Goal: Register for event/course

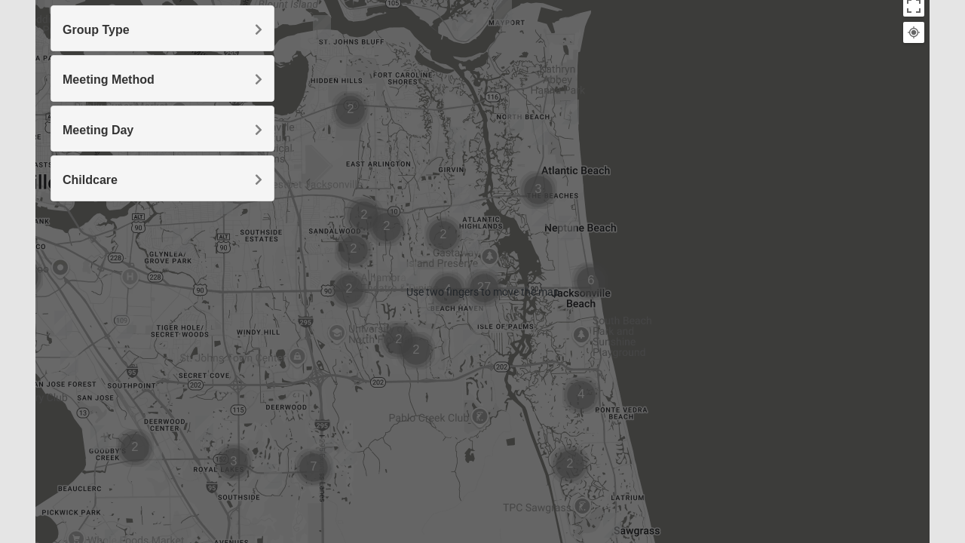
scroll to position [177, 0]
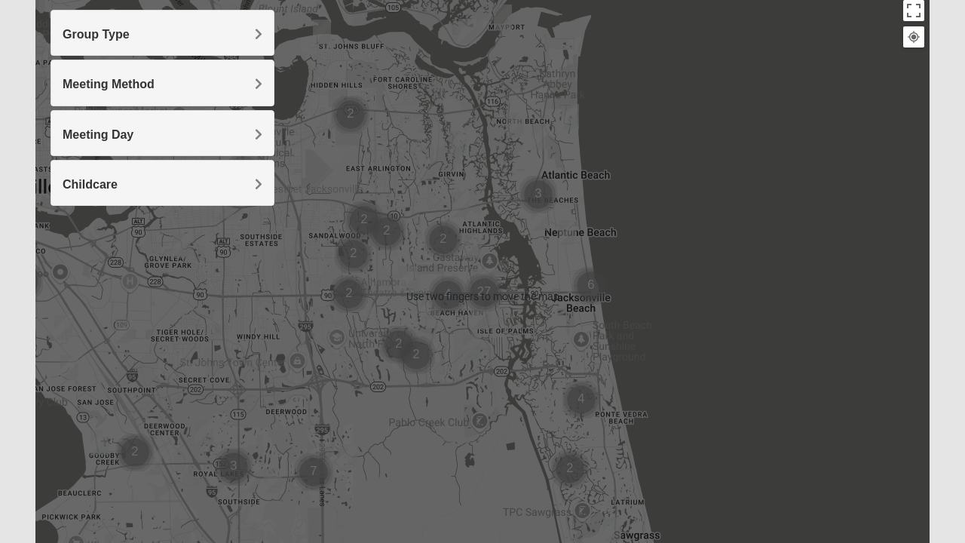
click at [452, 294] on div at bounding box center [482, 296] width 894 height 603
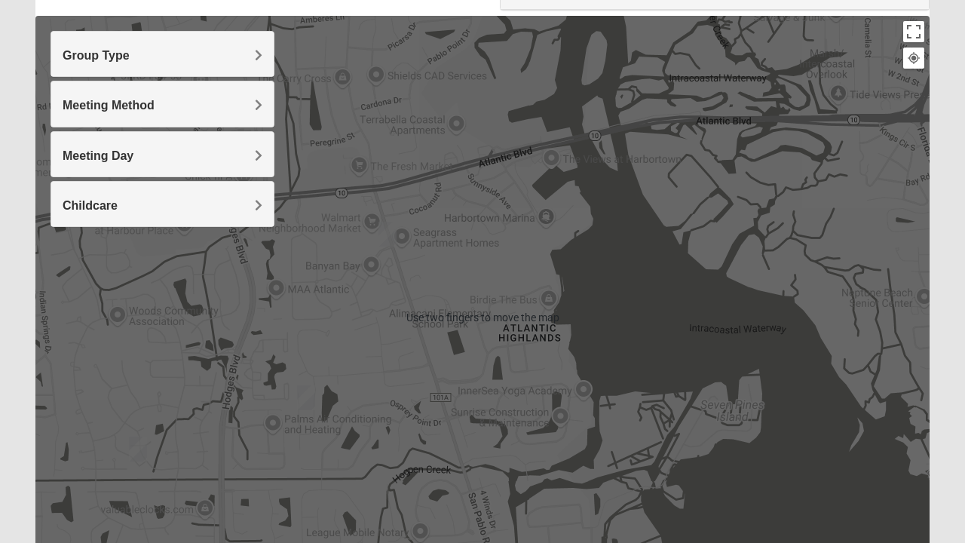
scroll to position [144, 0]
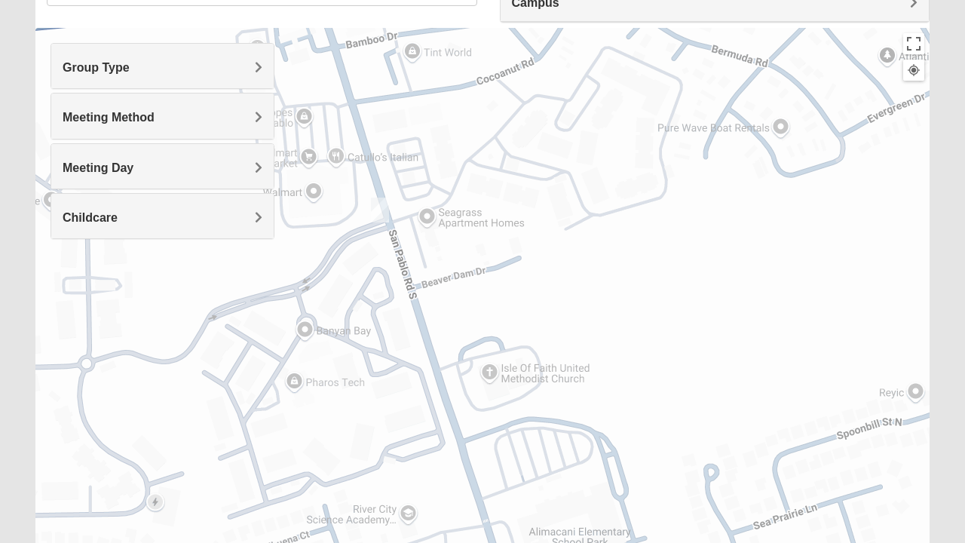
click at [375, 209] on img "Mixed Luehring 32224" at bounding box center [380, 209] width 30 height 37
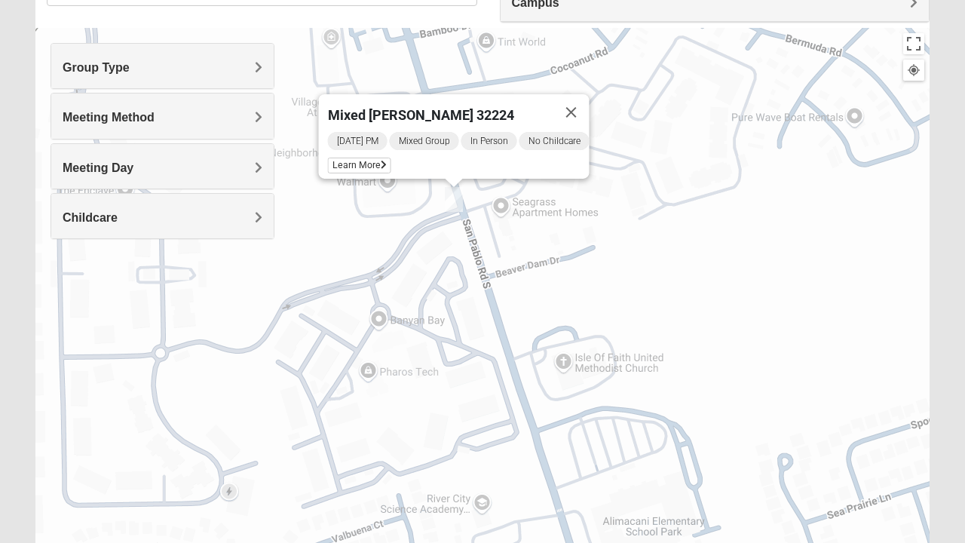
click at [369, 158] on span "Learn More" at bounding box center [359, 166] width 63 height 16
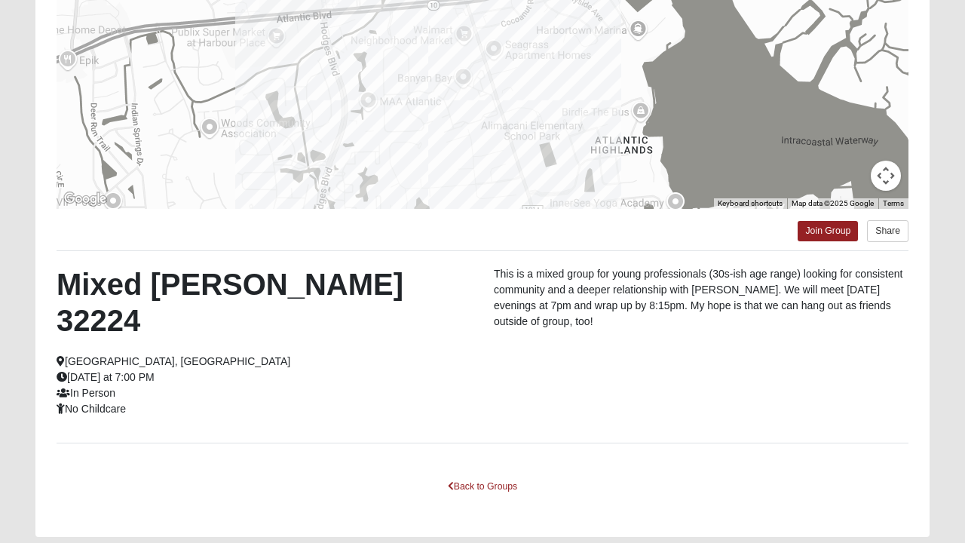
scroll to position [268, 0]
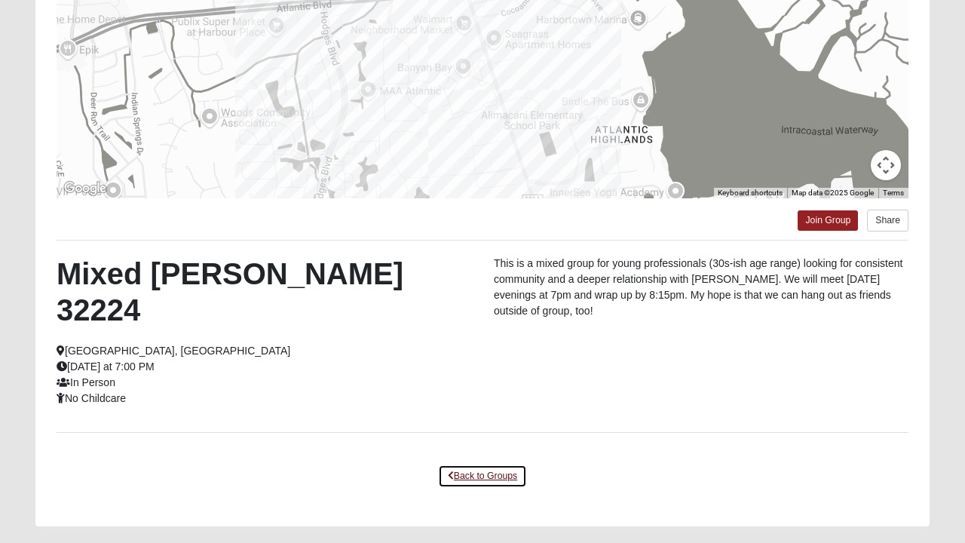
click at [461, 464] on link "Back to Groups" at bounding box center [482, 475] width 89 height 23
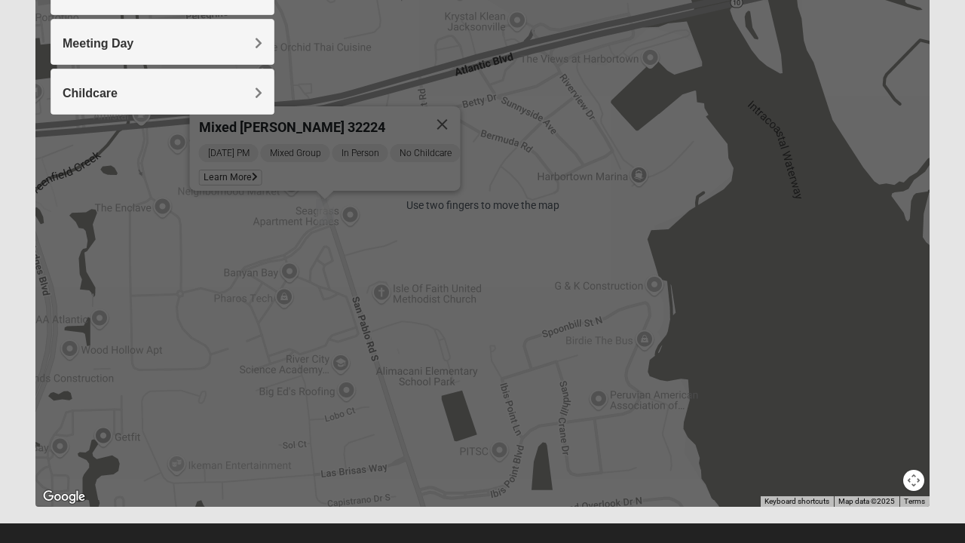
scroll to position [287, 0]
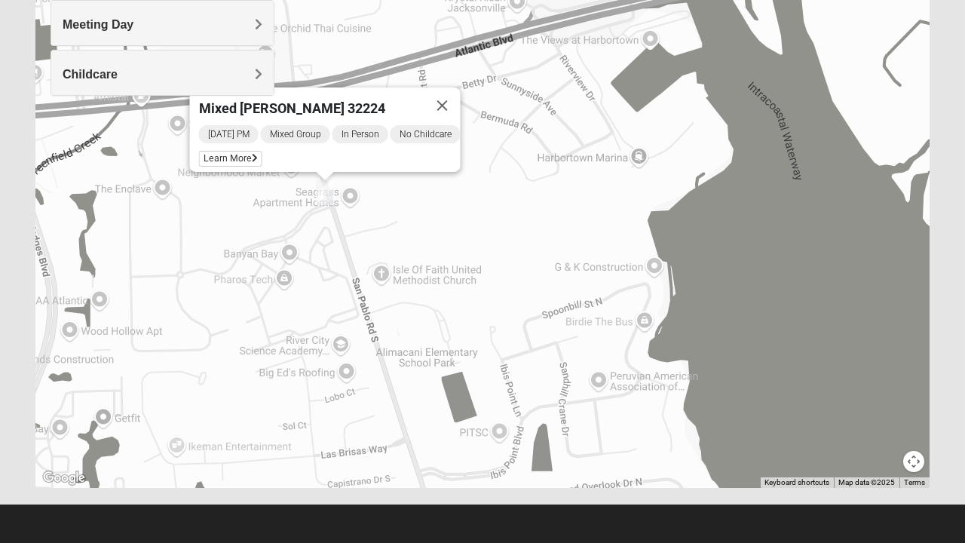
click at [443, 95] on button "Close" at bounding box center [442, 105] width 36 height 36
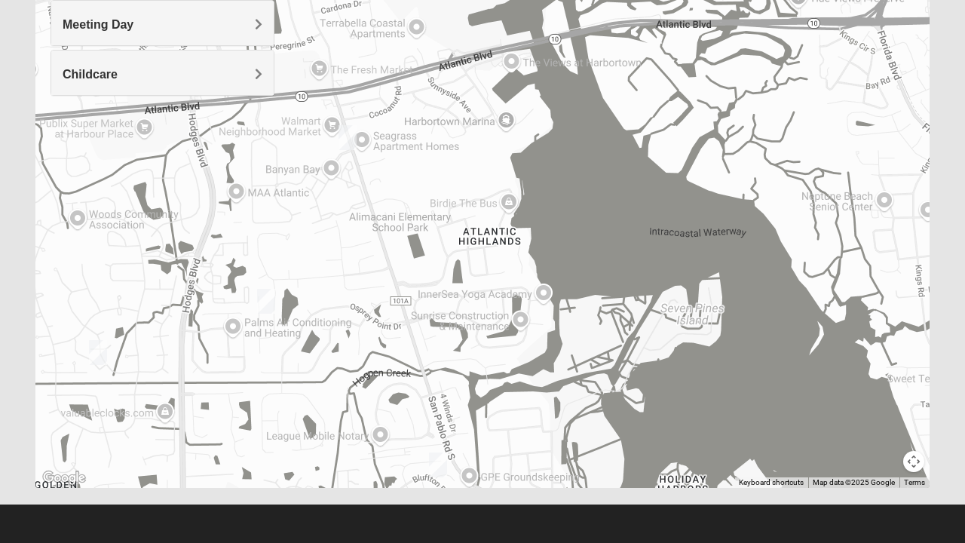
click at [258, 301] on img "Womens Yonge 32224" at bounding box center [266, 301] width 30 height 37
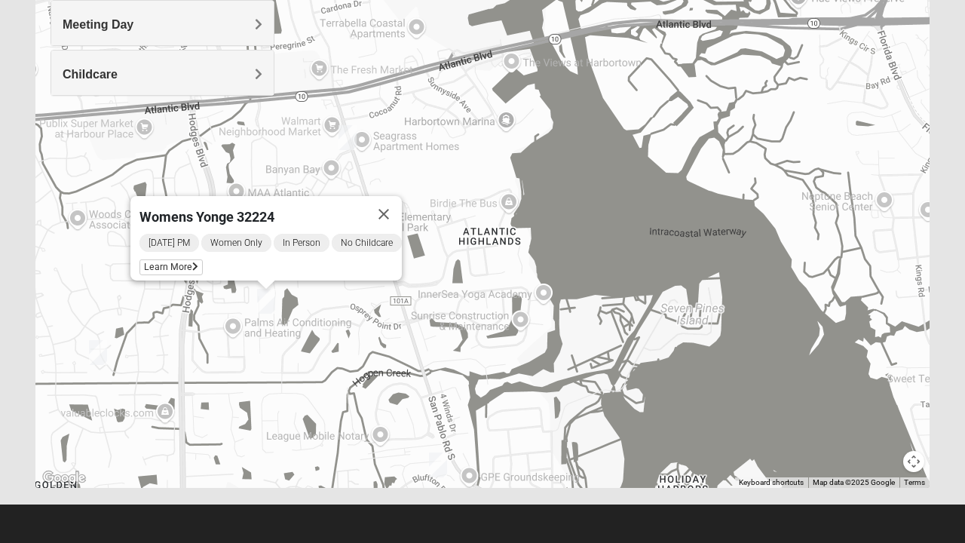
click at [152, 261] on span "Learn More" at bounding box center [170, 267] width 63 height 16
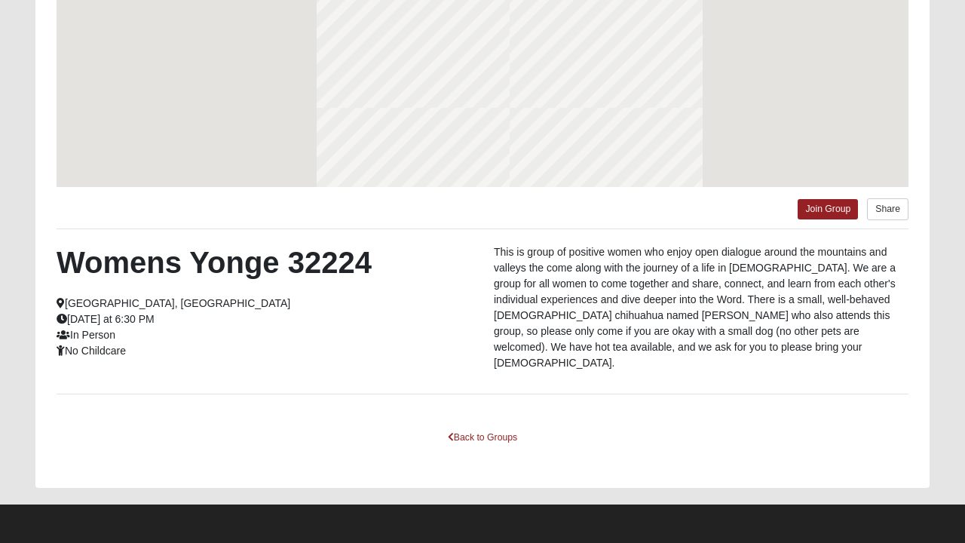
scroll to position [221, 0]
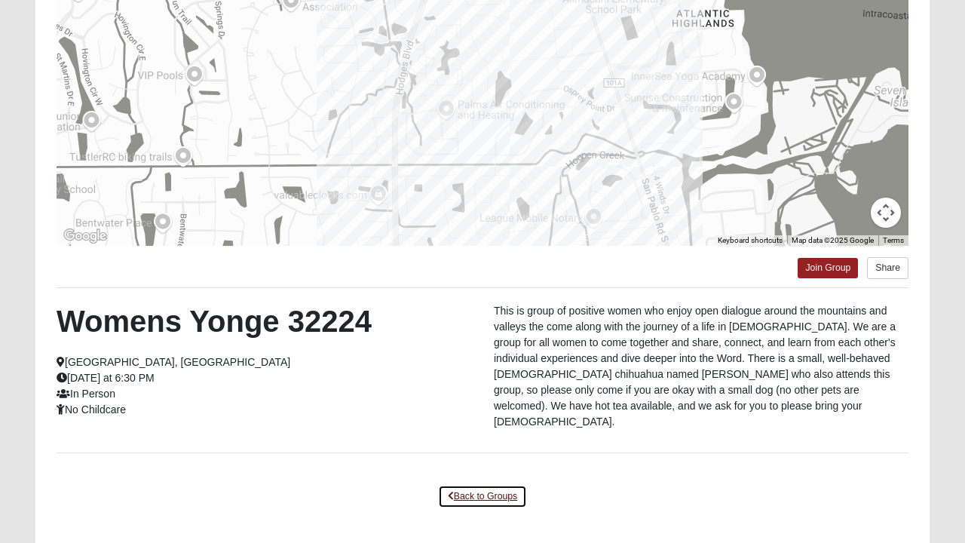
click at [509, 493] on link "Back to Groups" at bounding box center [482, 496] width 89 height 23
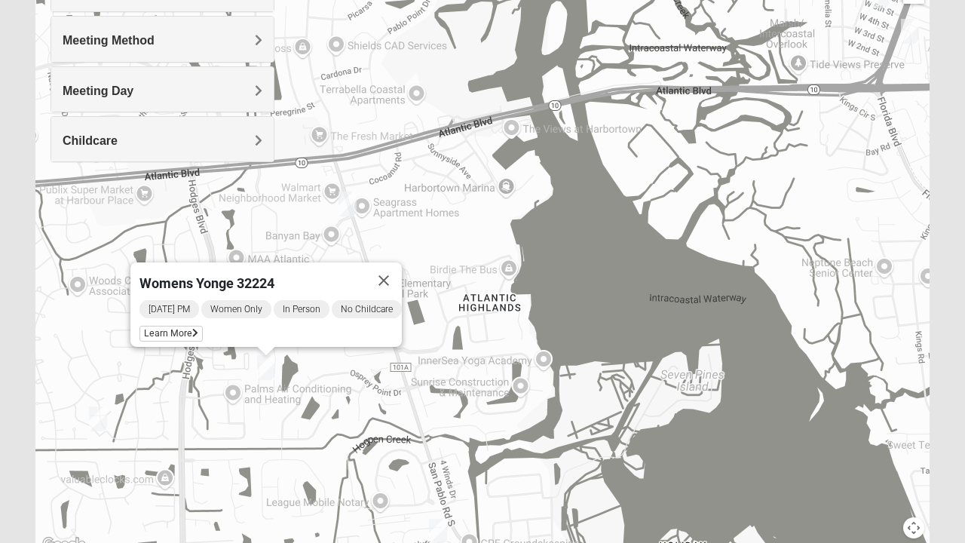
click at [402, 280] on button "Close" at bounding box center [383, 280] width 36 height 36
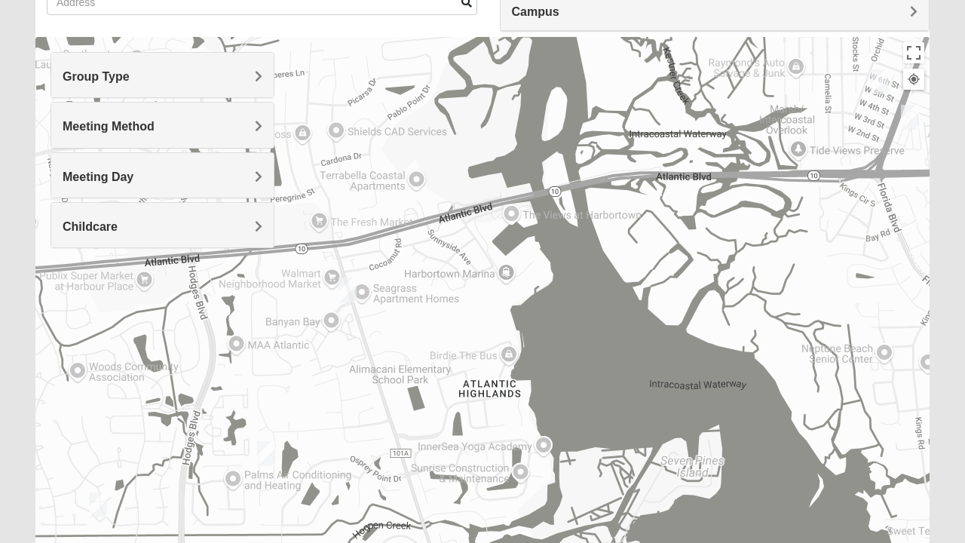
scroll to position [134, 0]
click at [206, 76] on h4 "Group Type" at bounding box center [163, 77] width 200 height 14
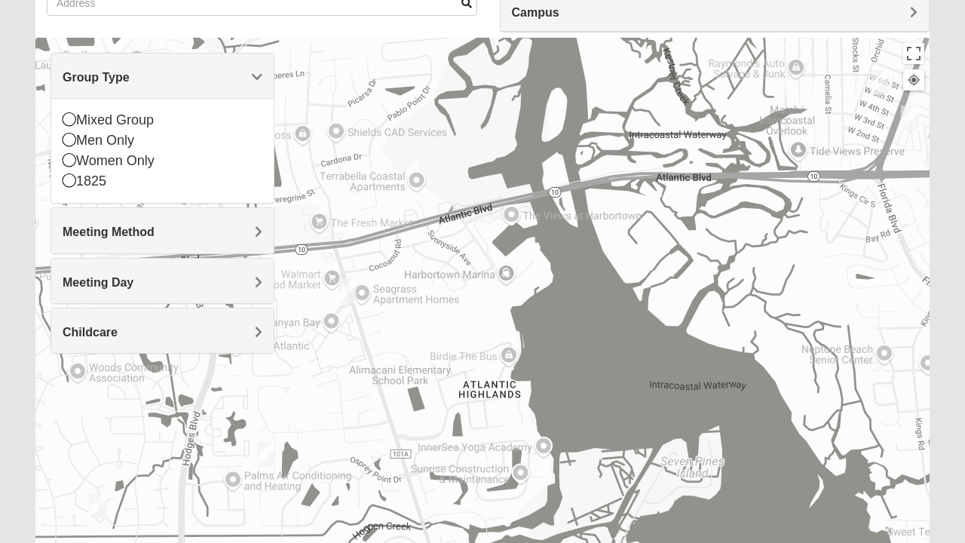
click at [80, 182] on div "1825" at bounding box center [163, 181] width 200 height 20
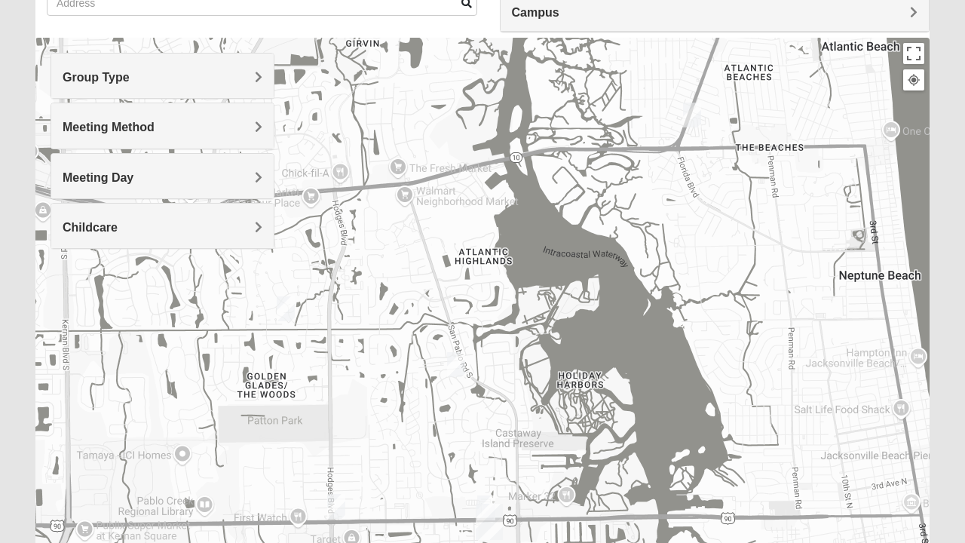
click at [449, 367] on img "1825 Womens Wood 32224" at bounding box center [456, 364] width 30 height 37
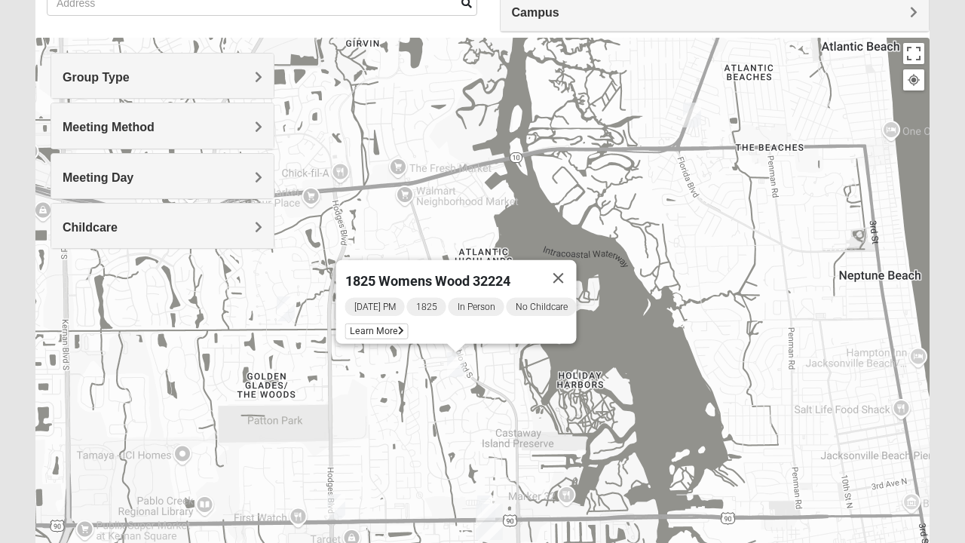
click at [386, 323] on span "Learn More" at bounding box center [376, 331] width 63 height 16
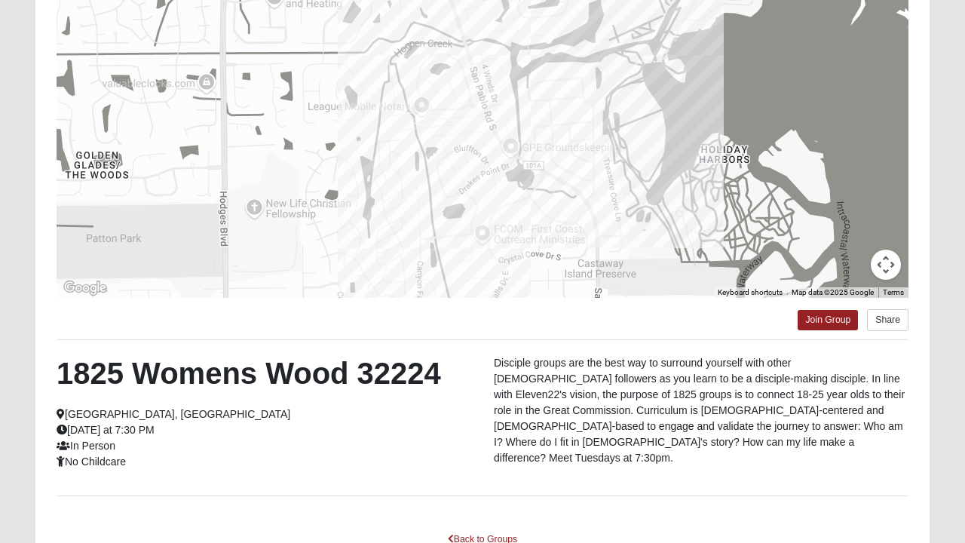
scroll to position [170, 0]
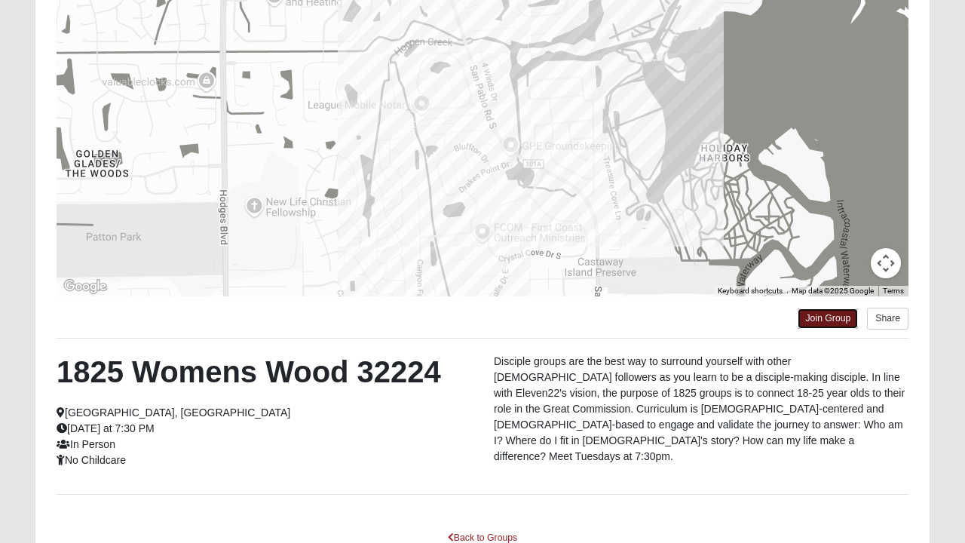
click at [833, 310] on link "Join Group" at bounding box center [827, 318] width 60 height 20
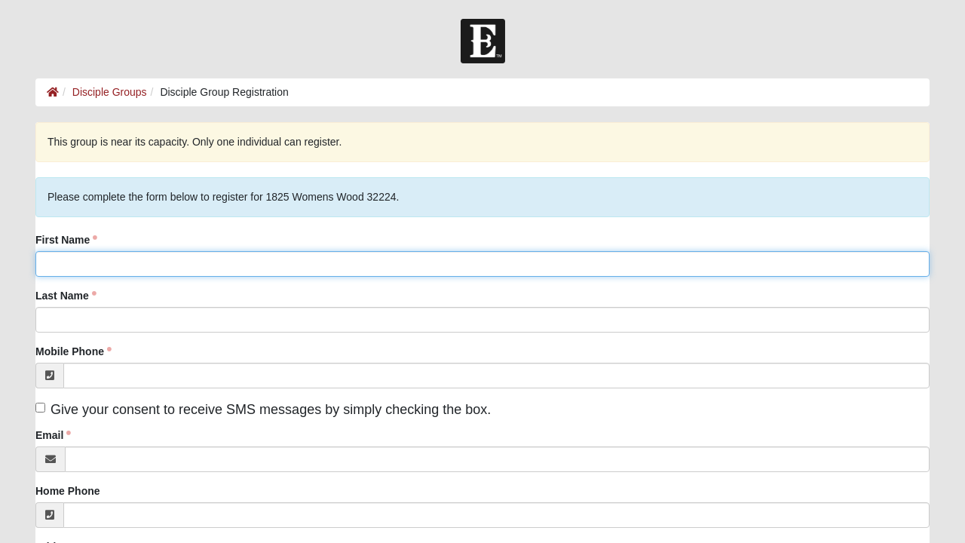
click at [228, 263] on input "First Name" at bounding box center [482, 264] width 894 height 26
type input "Abby"
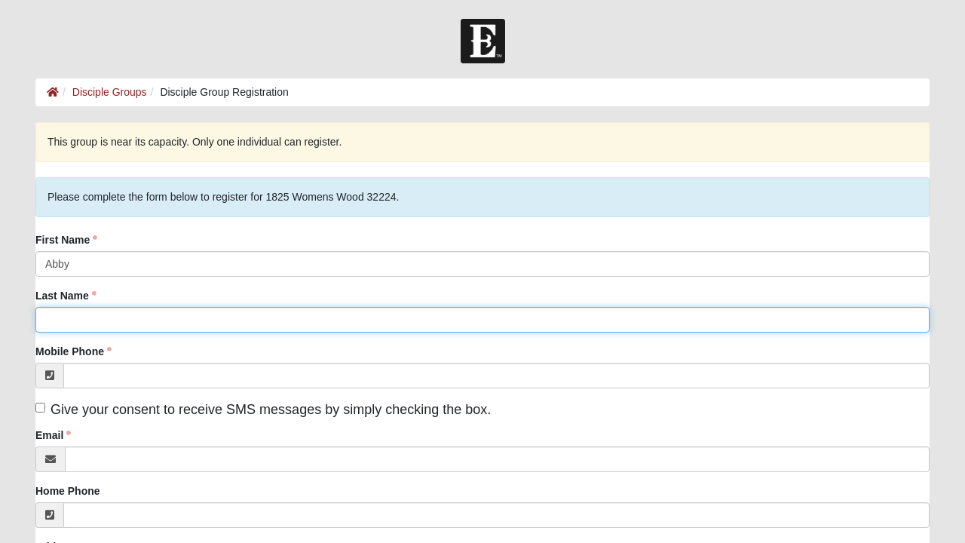
click at [222, 317] on input "Last Name" at bounding box center [482, 320] width 894 height 26
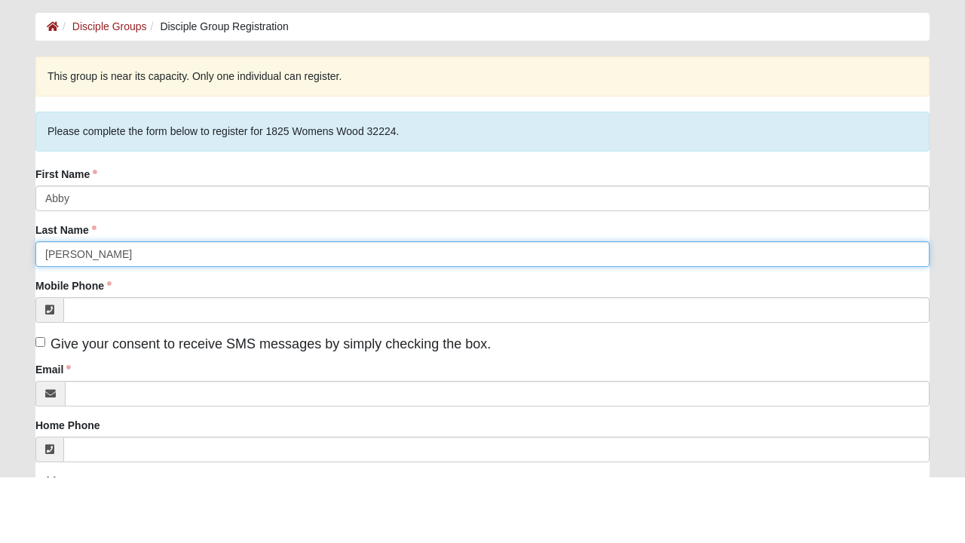
type input "Estes"
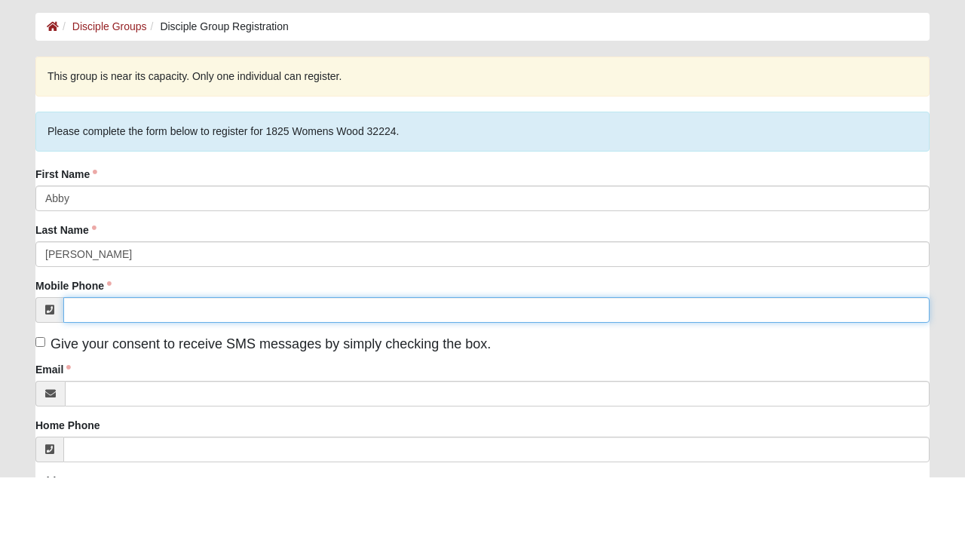
click at [294, 378] on input "Mobile Phone" at bounding box center [496, 375] width 866 height 26
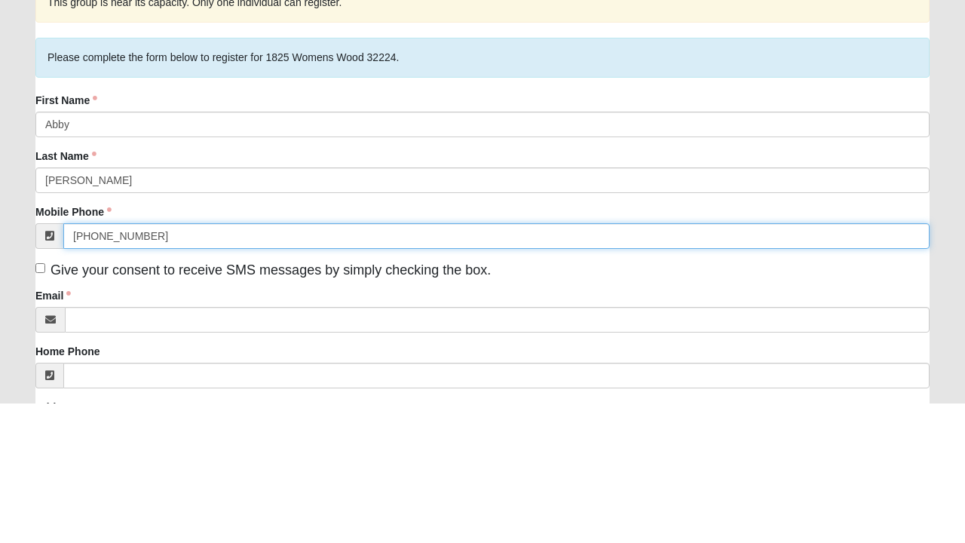
type input "(904) 616-8595"
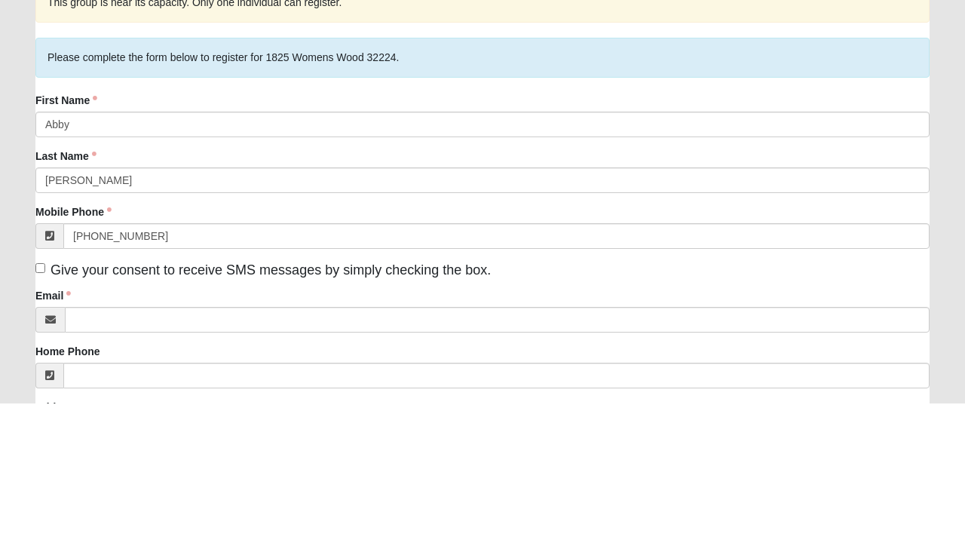
click at [53, 404] on span "Give your consent to receive SMS messages by simply checking the box." at bounding box center [270, 409] width 440 height 15
click at [45, 404] on input "Give your consent to receive SMS messages by simply checking the box." at bounding box center [40, 407] width 10 height 10
checkbox input "true"
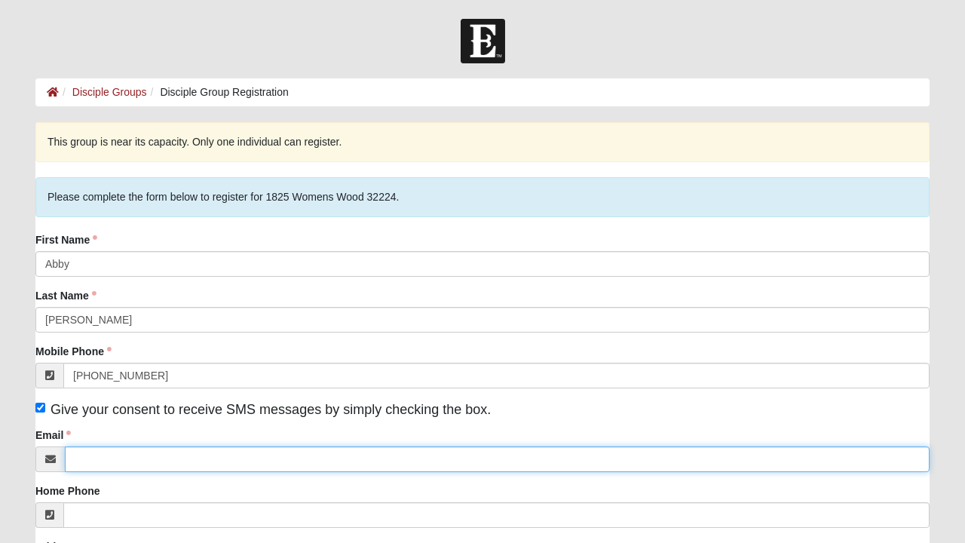
click at [201, 460] on input "Email" at bounding box center [497, 459] width 864 height 26
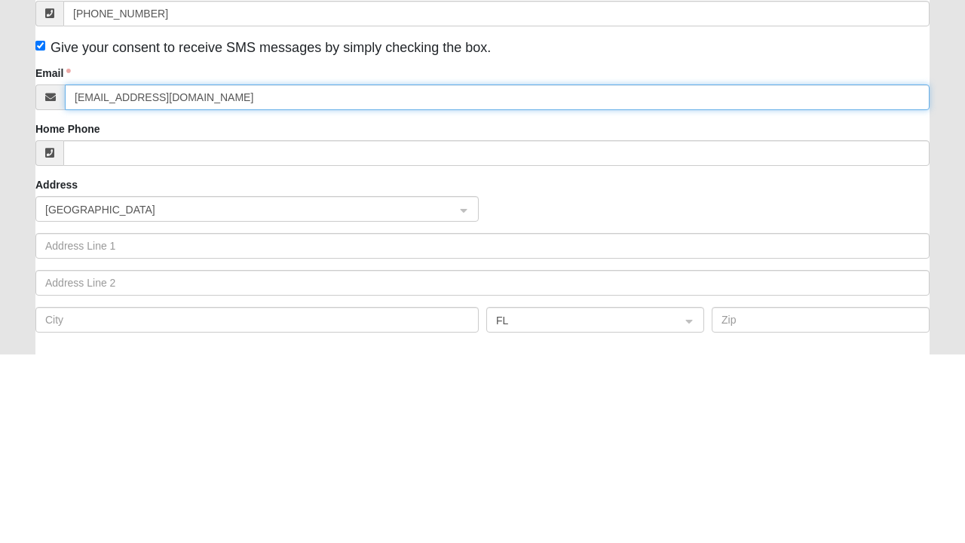
scroll to position [176, 0]
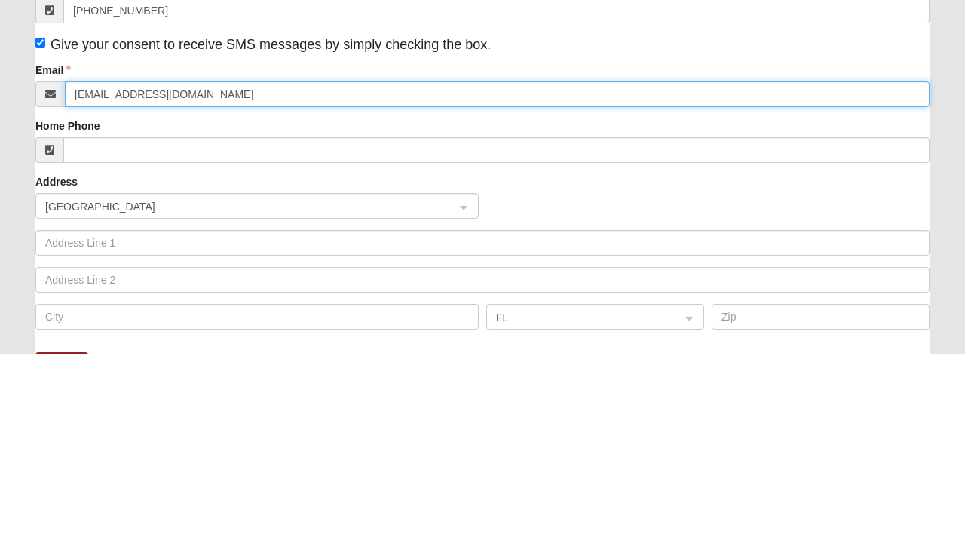
type input "abby.904@icloud.com"
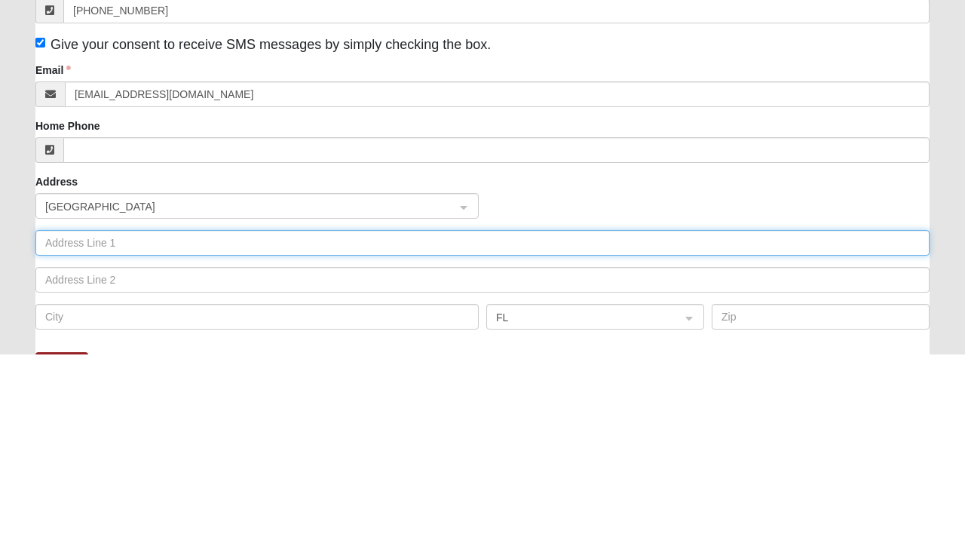
click at [286, 430] on input "text" at bounding box center [482, 432] width 894 height 26
type input "3"
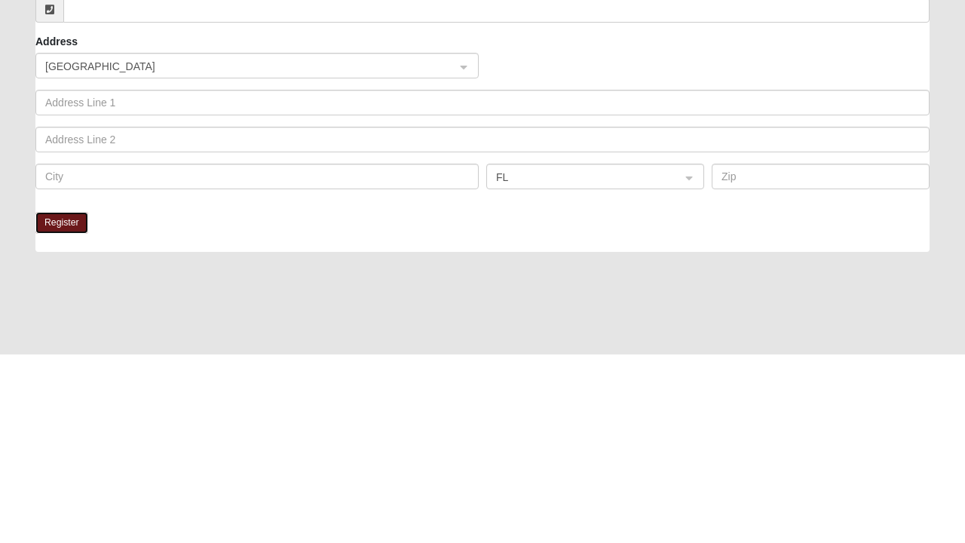
click at [82, 401] on button "Register" at bounding box center [61, 412] width 53 height 22
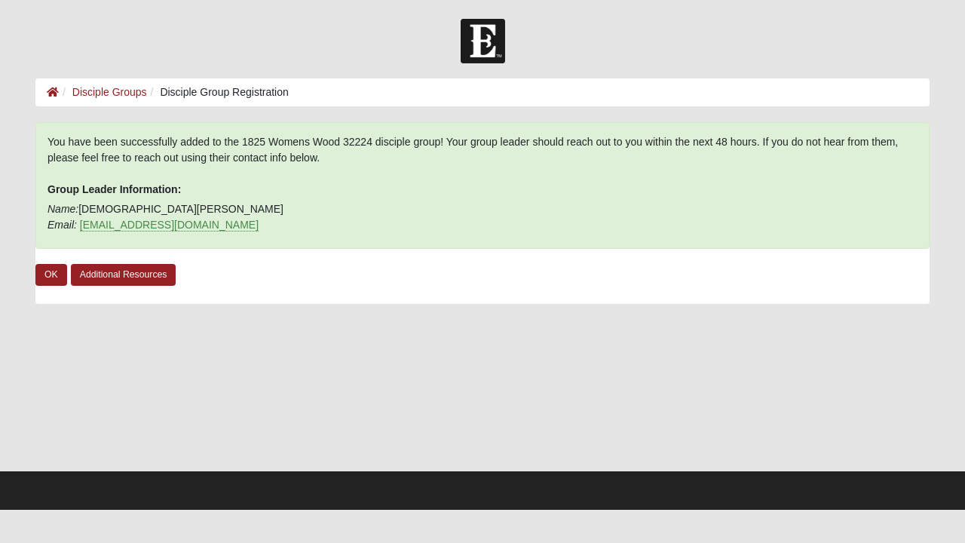
scroll to position [0, 0]
click at [45, 270] on link "OK" at bounding box center [51, 275] width 32 height 22
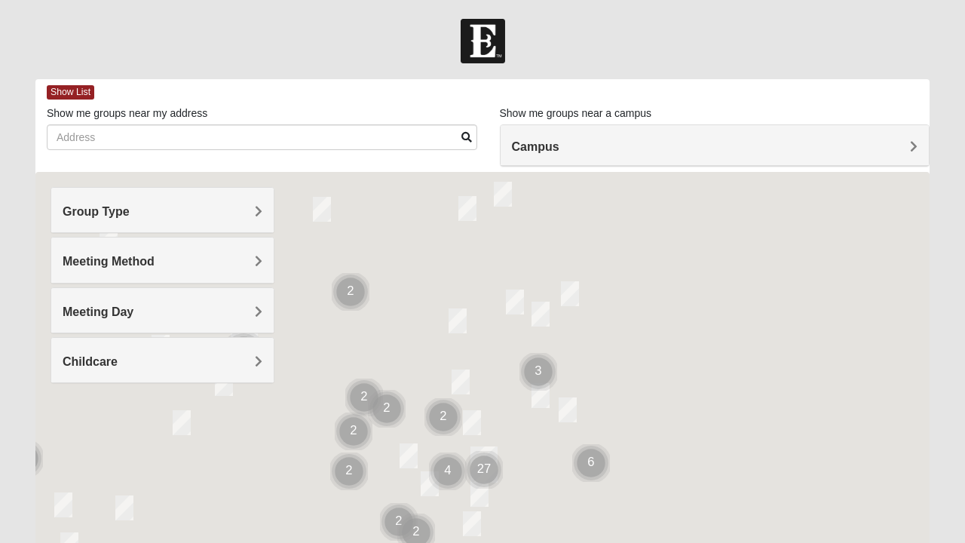
click at [200, 206] on h4 "Group Type" at bounding box center [163, 211] width 200 height 14
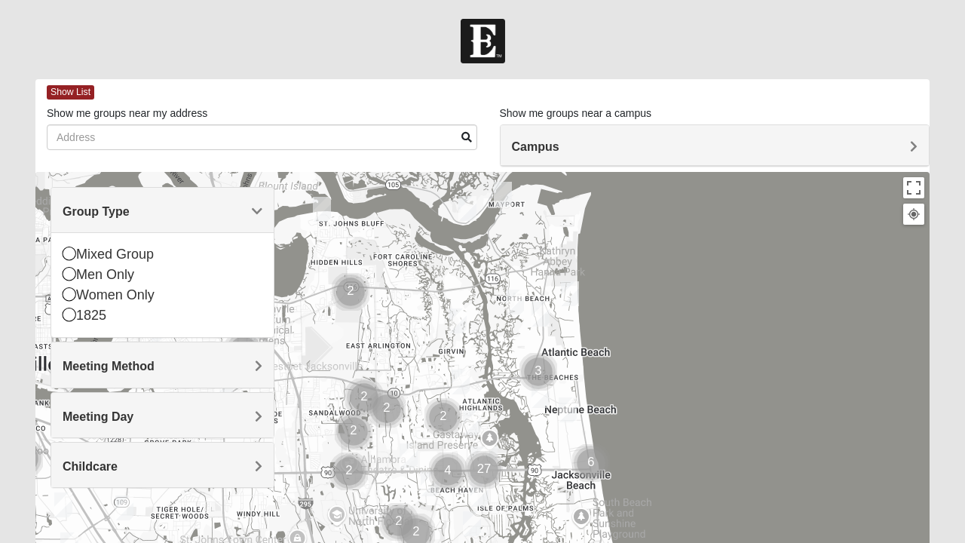
click at [106, 317] on div "1825" at bounding box center [163, 315] width 200 height 20
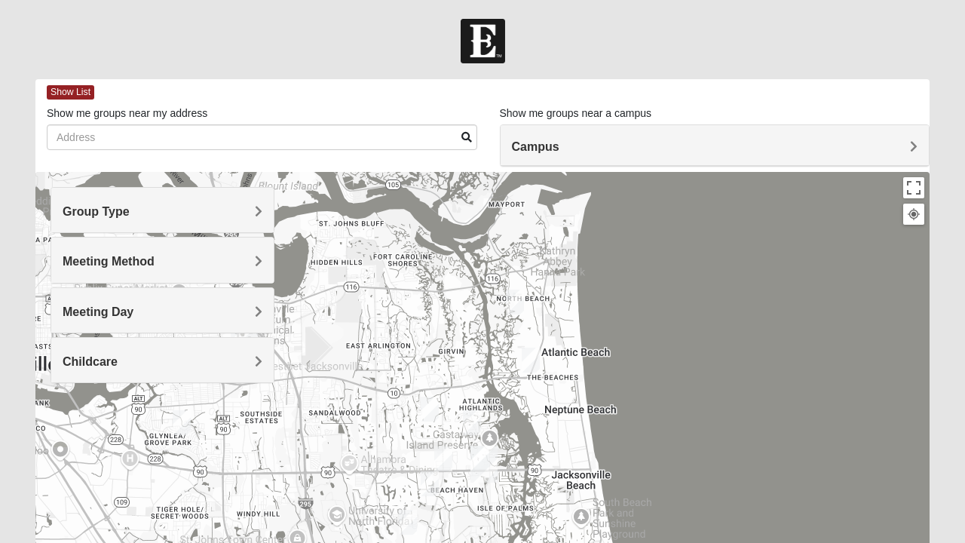
click at [432, 411] on img "1825 Mixed Annis 32246" at bounding box center [429, 408] width 30 height 37
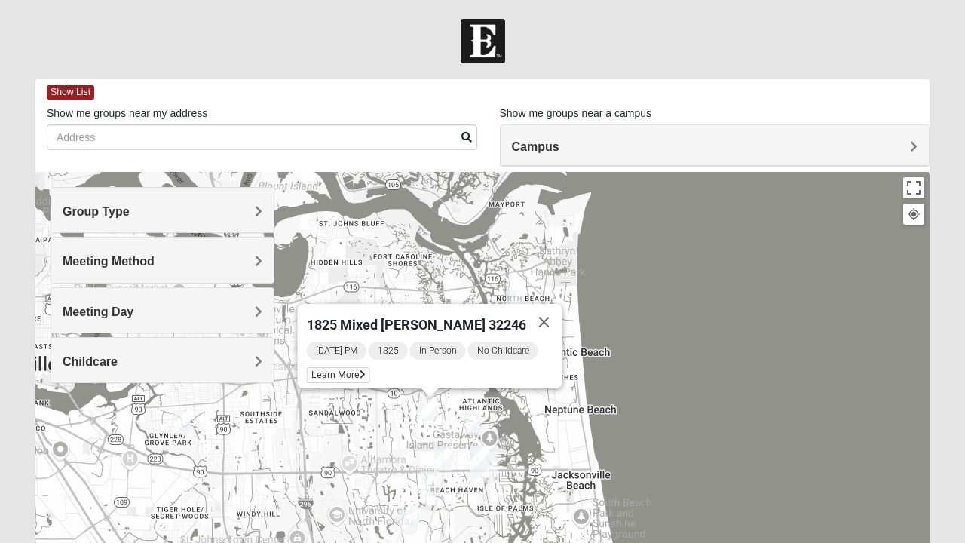
click at [476, 411] on img "1825 Womens Wood 32224" at bounding box center [472, 422] width 30 height 37
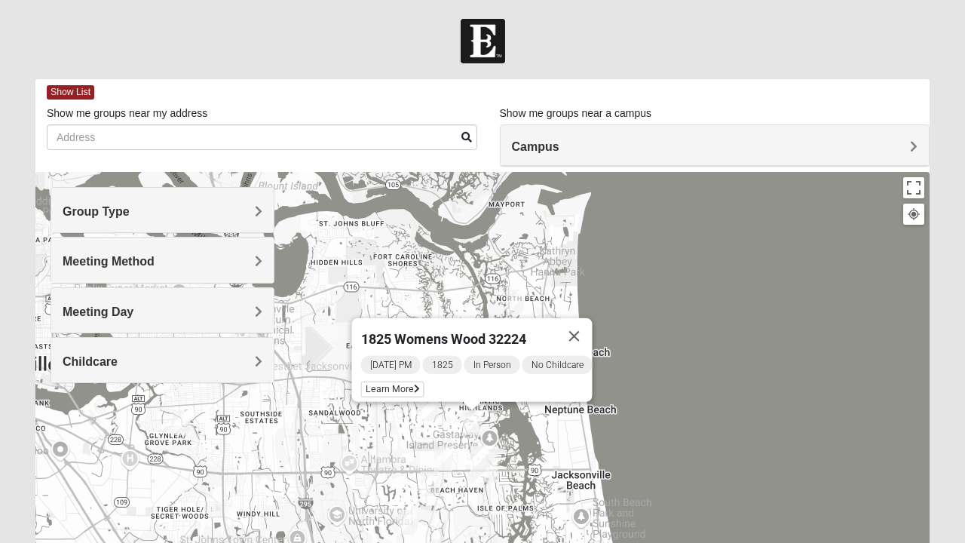
click at [444, 454] on img "1825 Womens Annis/Ferguson 32246" at bounding box center [443, 458] width 30 height 37
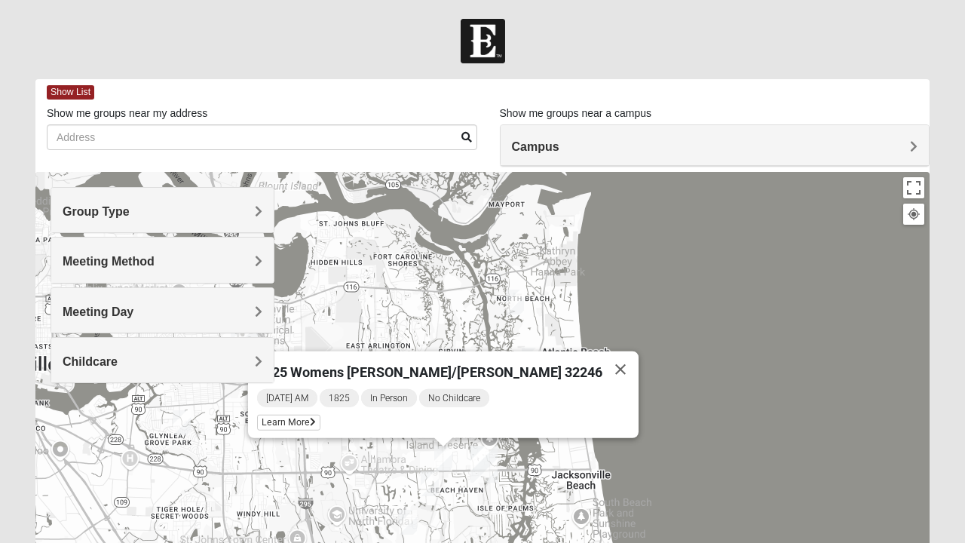
click at [436, 479] on img "1825 Mens Cason 32224" at bounding box center [429, 483] width 30 height 37
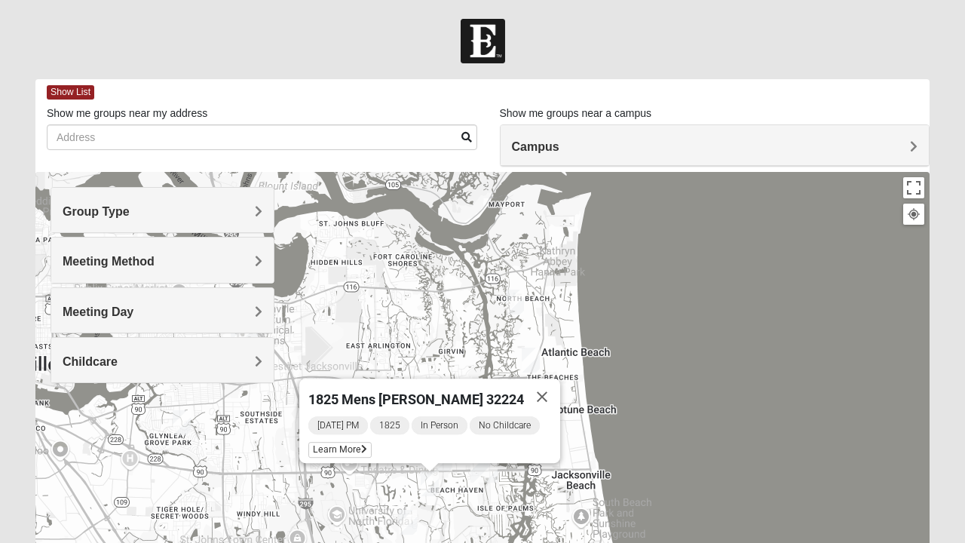
click at [361, 445] on icon at bounding box center [364, 449] width 6 height 9
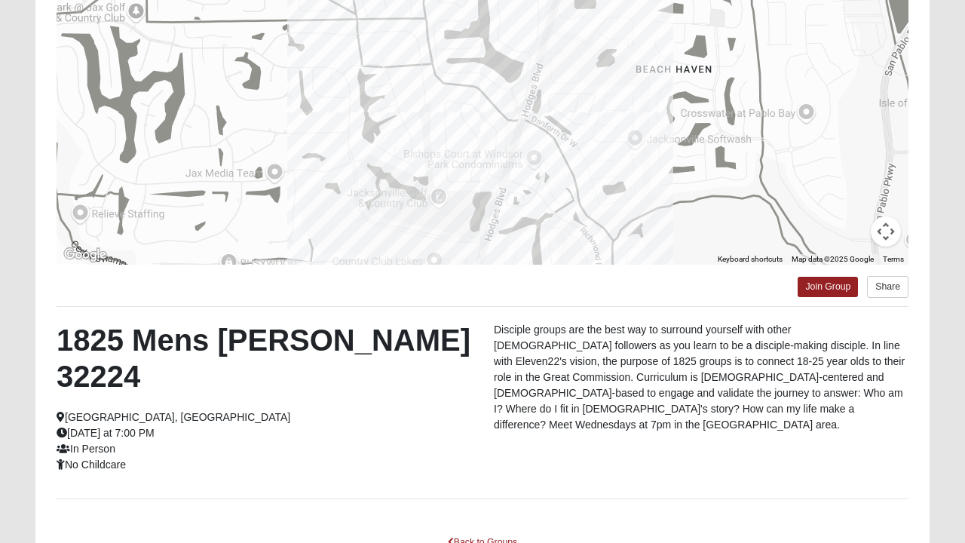
scroll to position [203, 0]
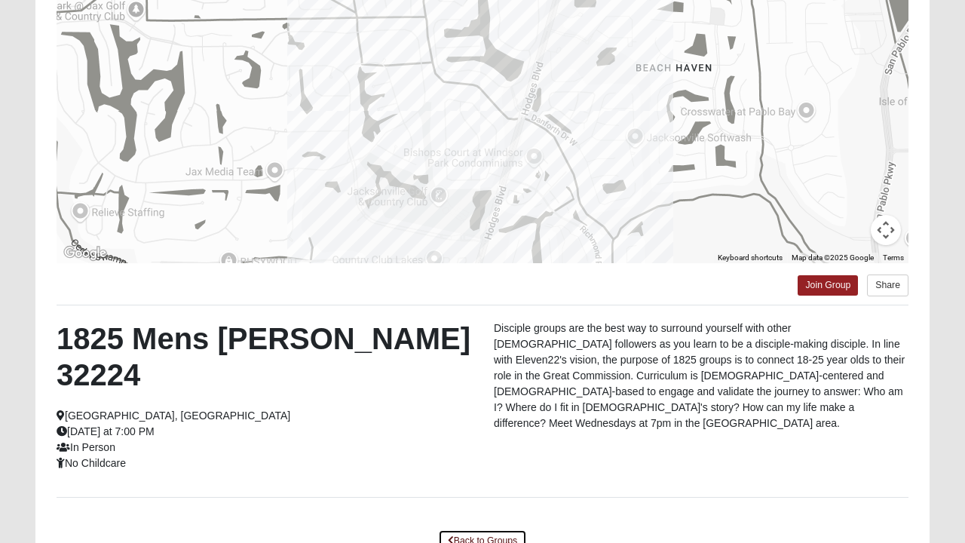
click at [497, 529] on link "Back to Groups" at bounding box center [482, 540] width 89 height 23
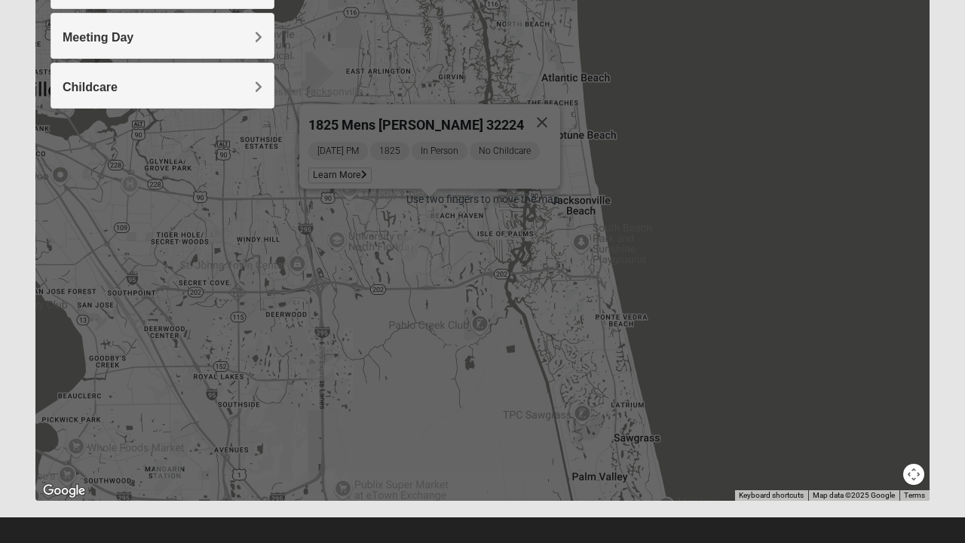
scroll to position [276, 0]
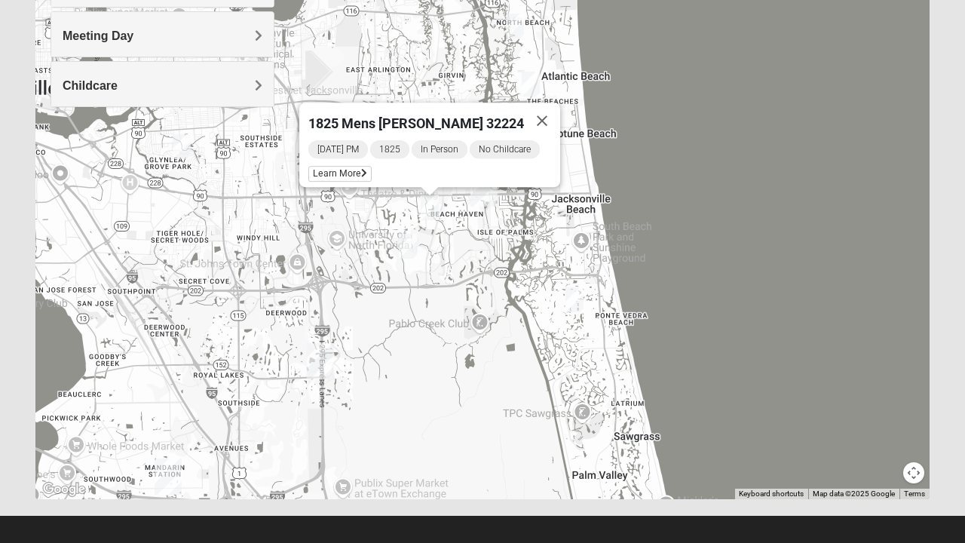
click at [401, 252] on img "1825 Womens Brunetti 32224" at bounding box center [408, 246] width 30 height 37
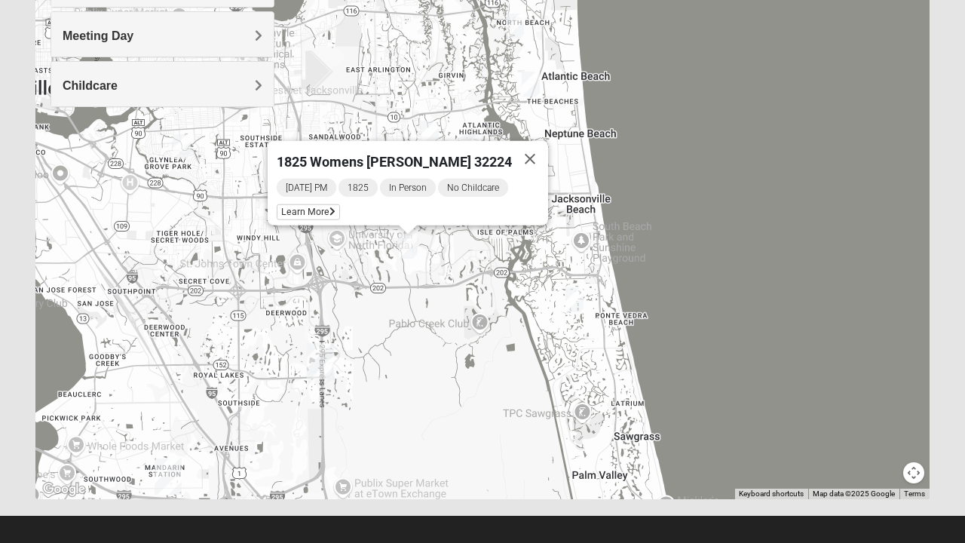
click at [576, 307] on img "1825 Mixed Gatewood/Morales 32082" at bounding box center [574, 299] width 30 height 37
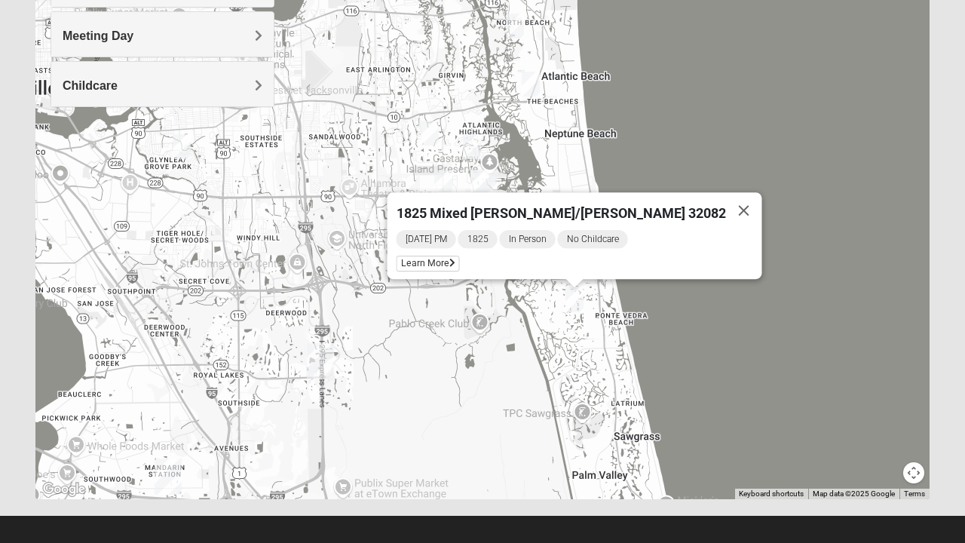
click at [726, 214] on button "Close" at bounding box center [744, 210] width 36 height 36
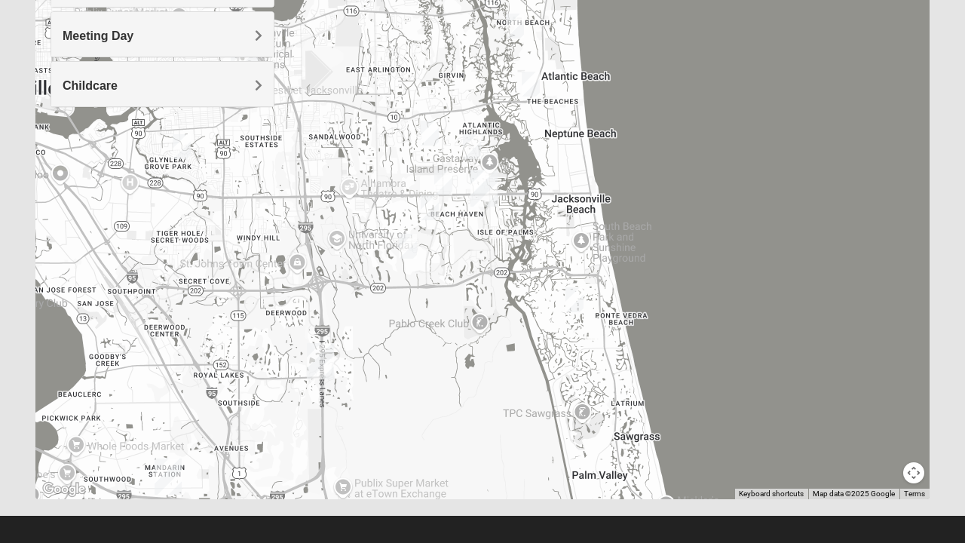
click at [526, 88] on img "1825 Mixed Arola 32233" at bounding box center [530, 84] width 30 height 37
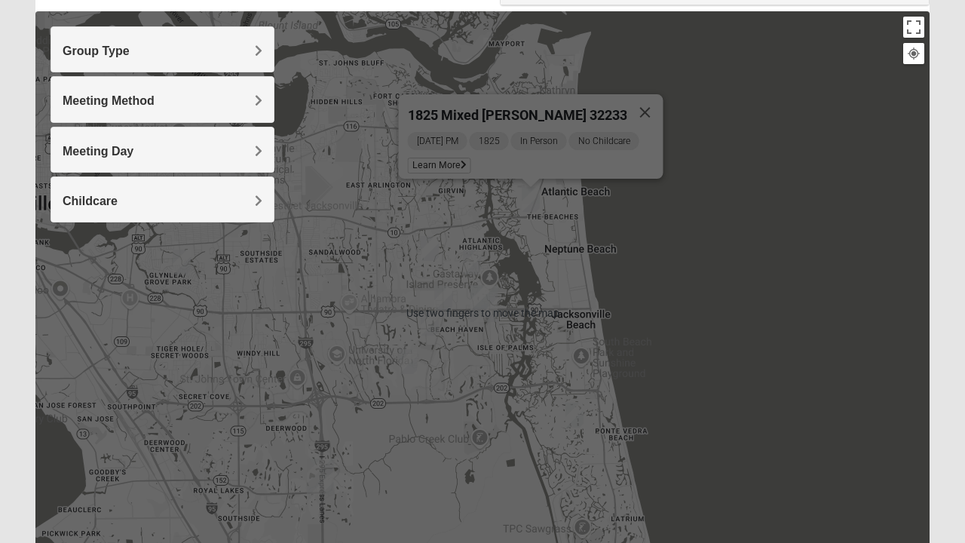
scroll to position [158, 0]
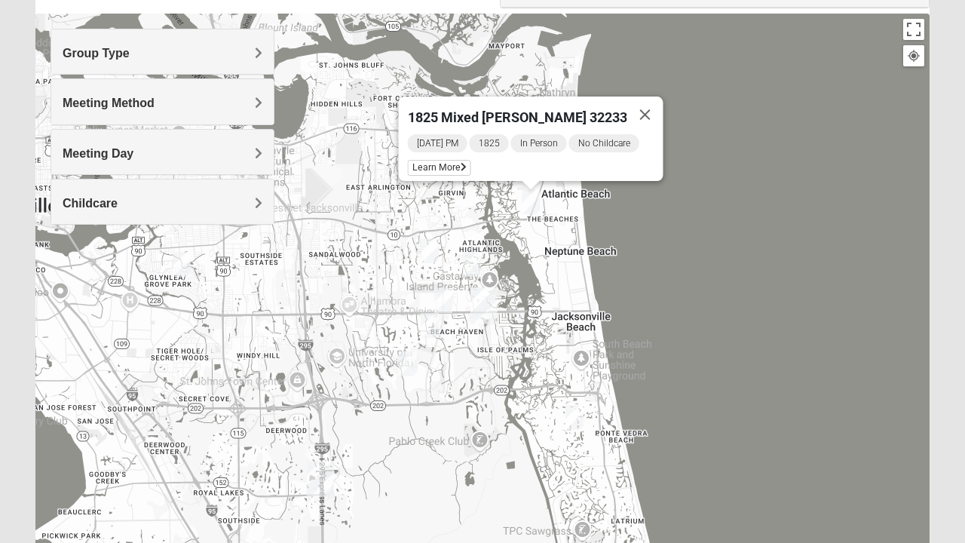
click at [641, 103] on button "Close" at bounding box center [645, 114] width 36 height 36
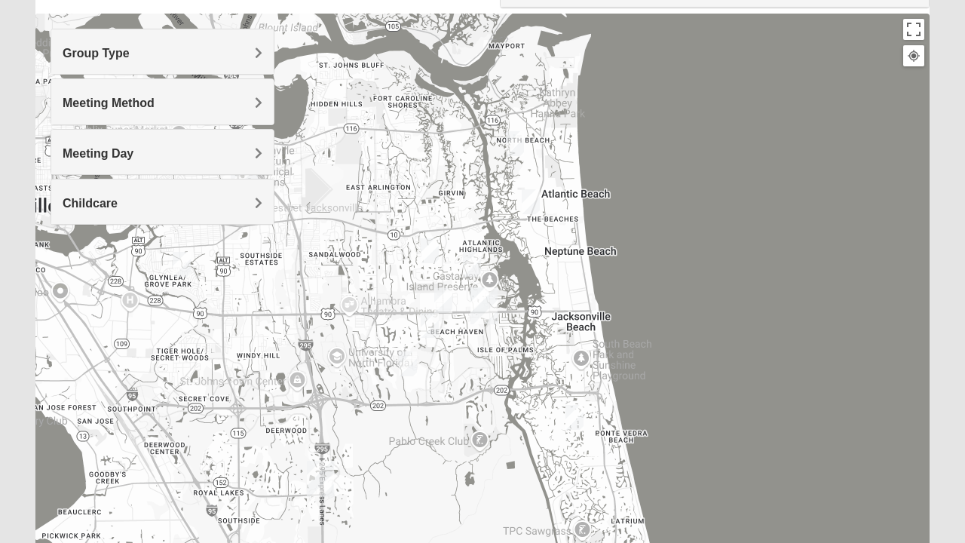
click at [405, 362] on img "1825 Womens Brunetti 32224" at bounding box center [408, 363] width 30 height 37
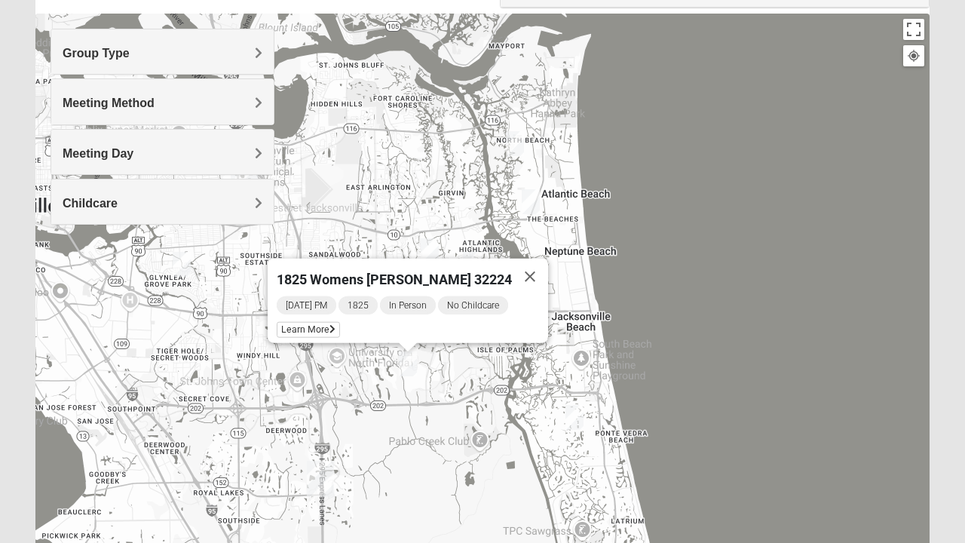
click at [526, 270] on button "Close" at bounding box center [530, 276] width 36 height 36
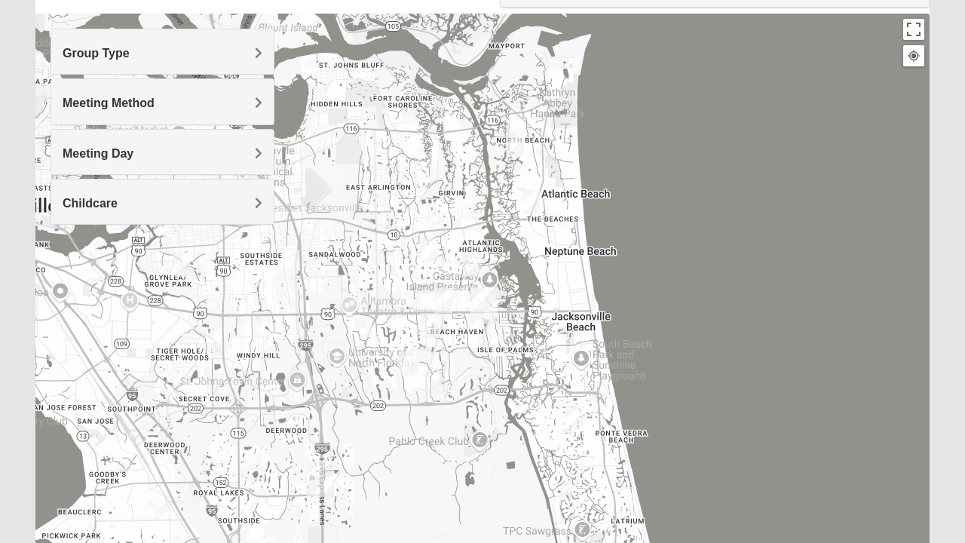
click at [427, 332] on img "1825 Mens Cason 32224" at bounding box center [429, 325] width 30 height 37
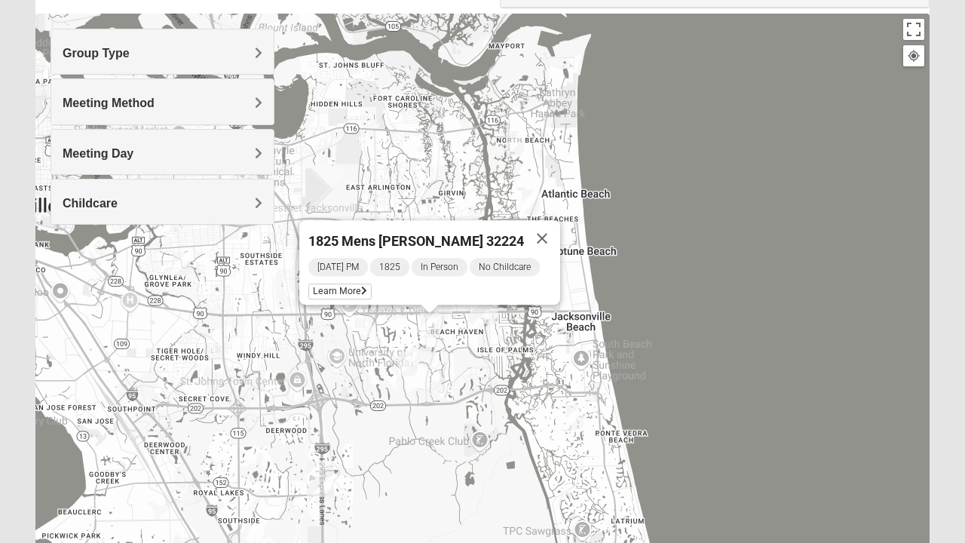
click at [560, 237] on button "Close" at bounding box center [542, 238] width 36 height 36
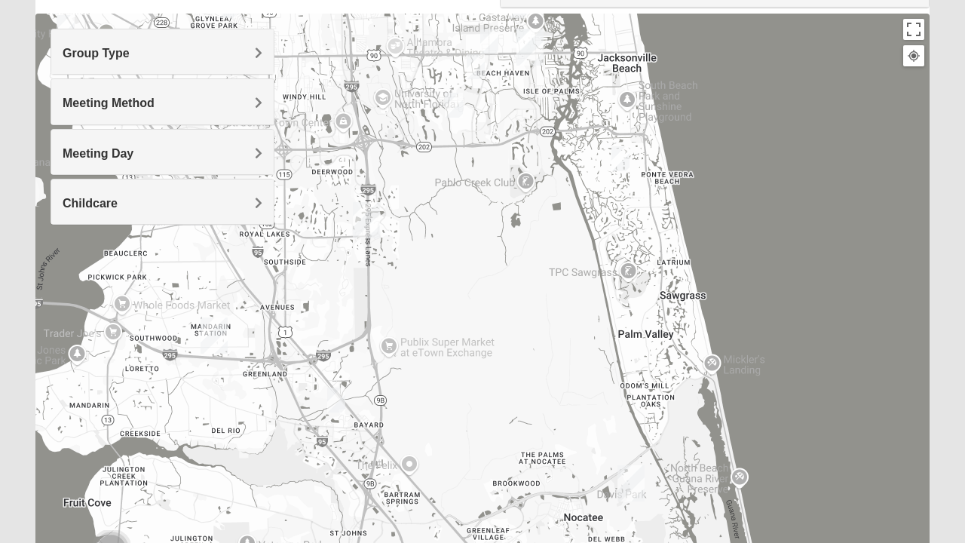
click at [327, 410] on img "1825 Mixed Cutshall 32258" at bounding box center [336, 399] width 30 height 37
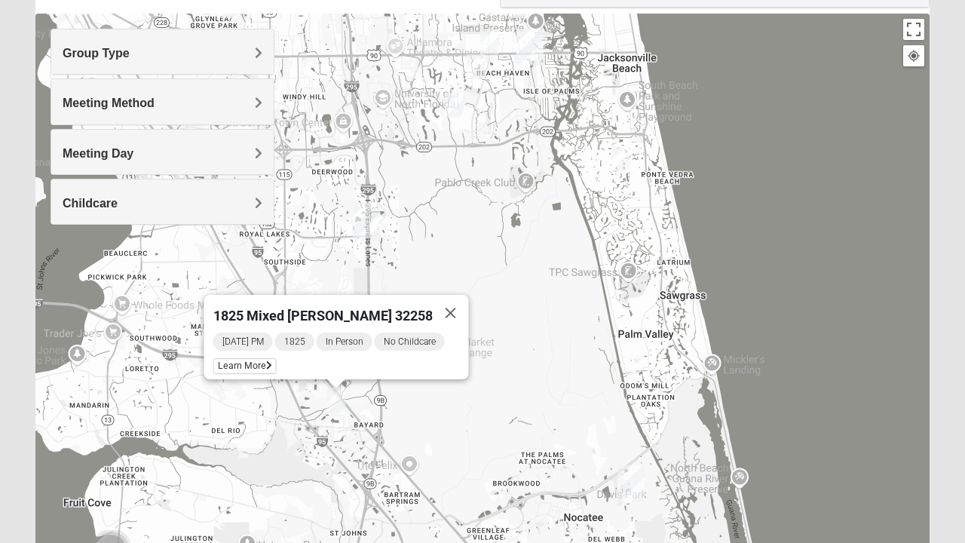
click at [433, 301] on button "Close" at bounding box center [451, 313] width 36 height 36
